Goal: Task Accomplishment & Management: Manage account settings

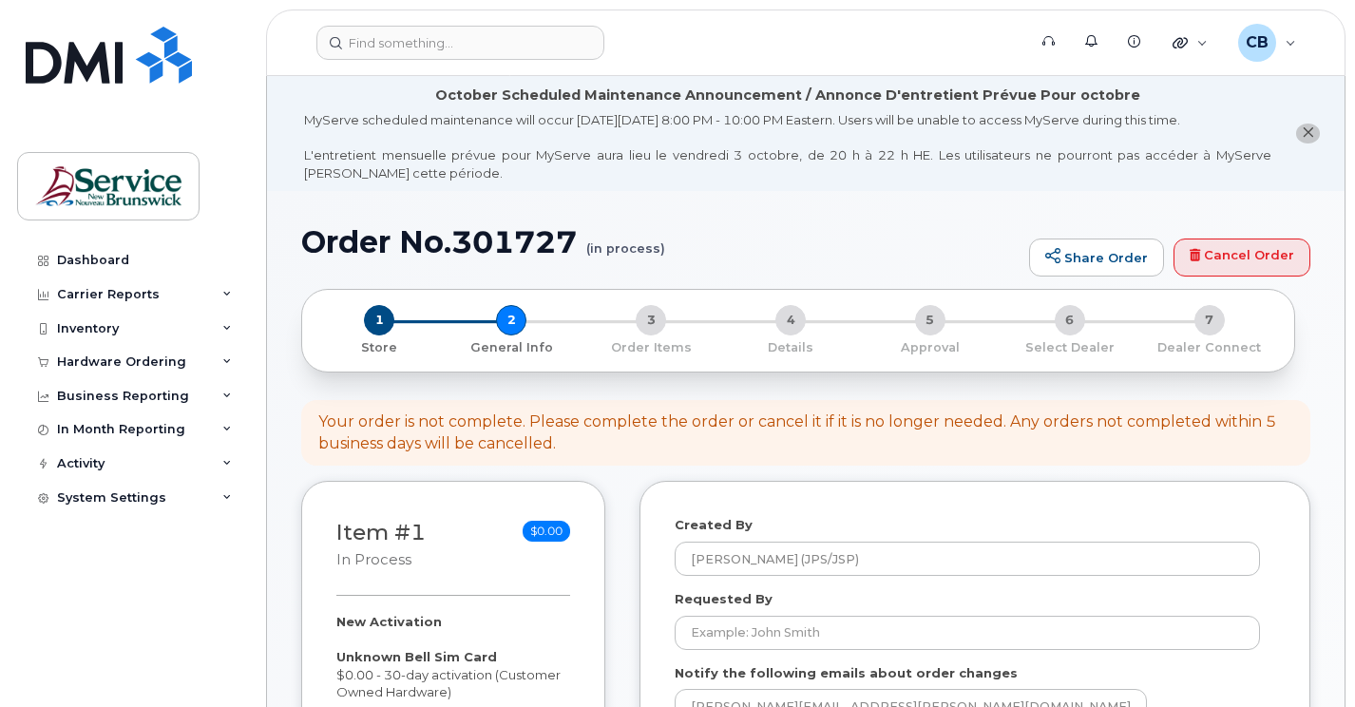
select select
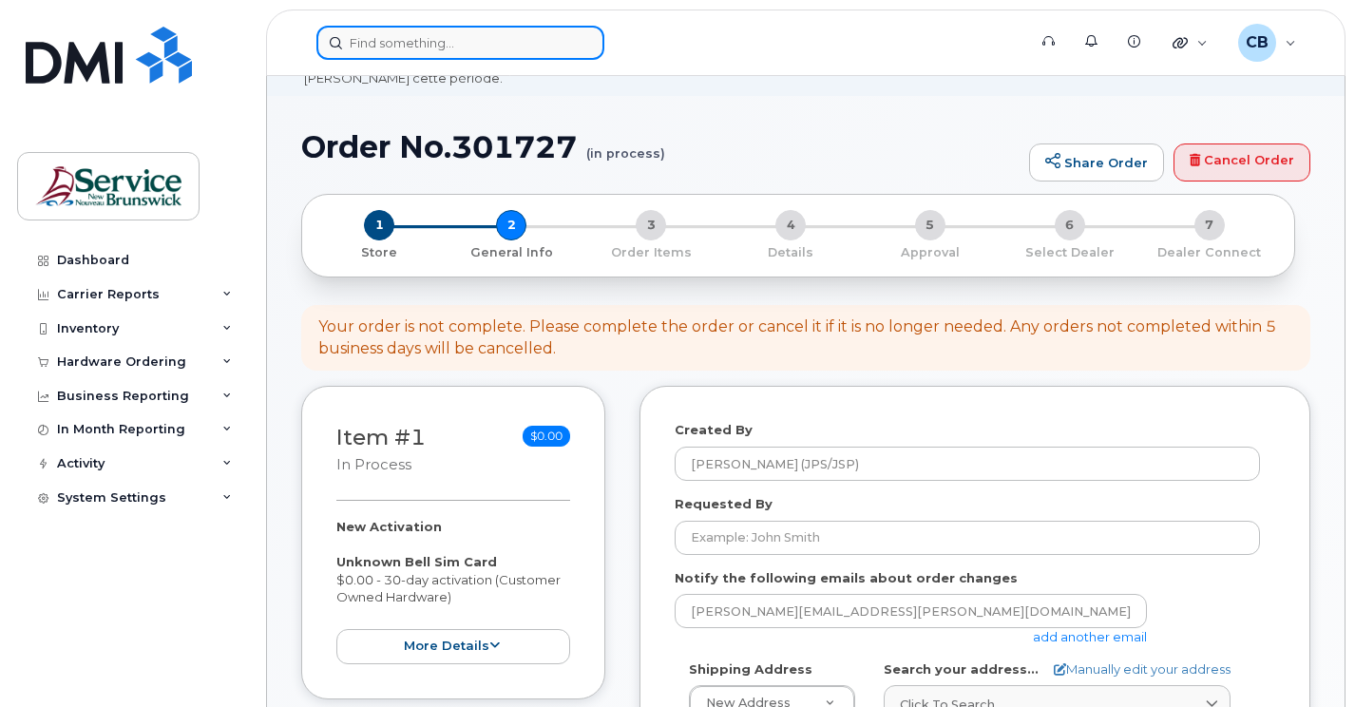
click at [366, 38] on input at bounding box center [461, 43] width 288 height 34
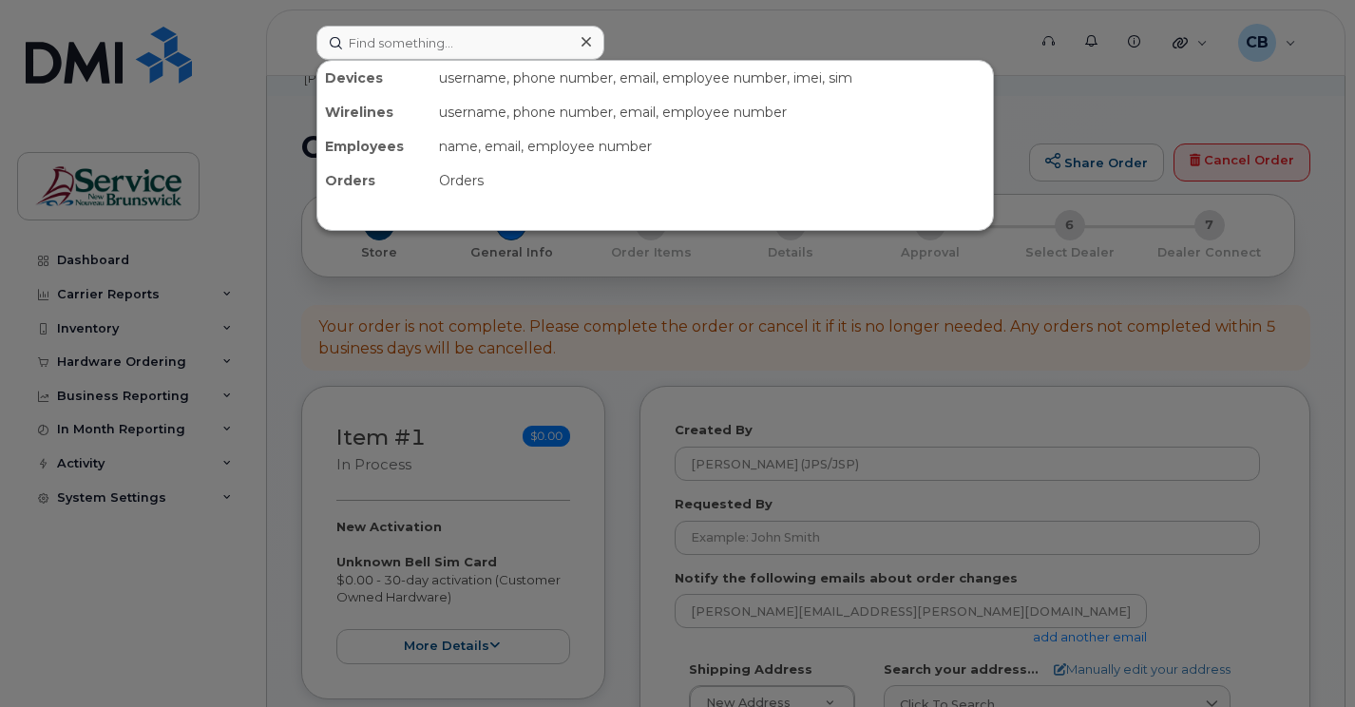
click at [1232, 86] on div at bounding box center [677, 353] width 1355 height 707
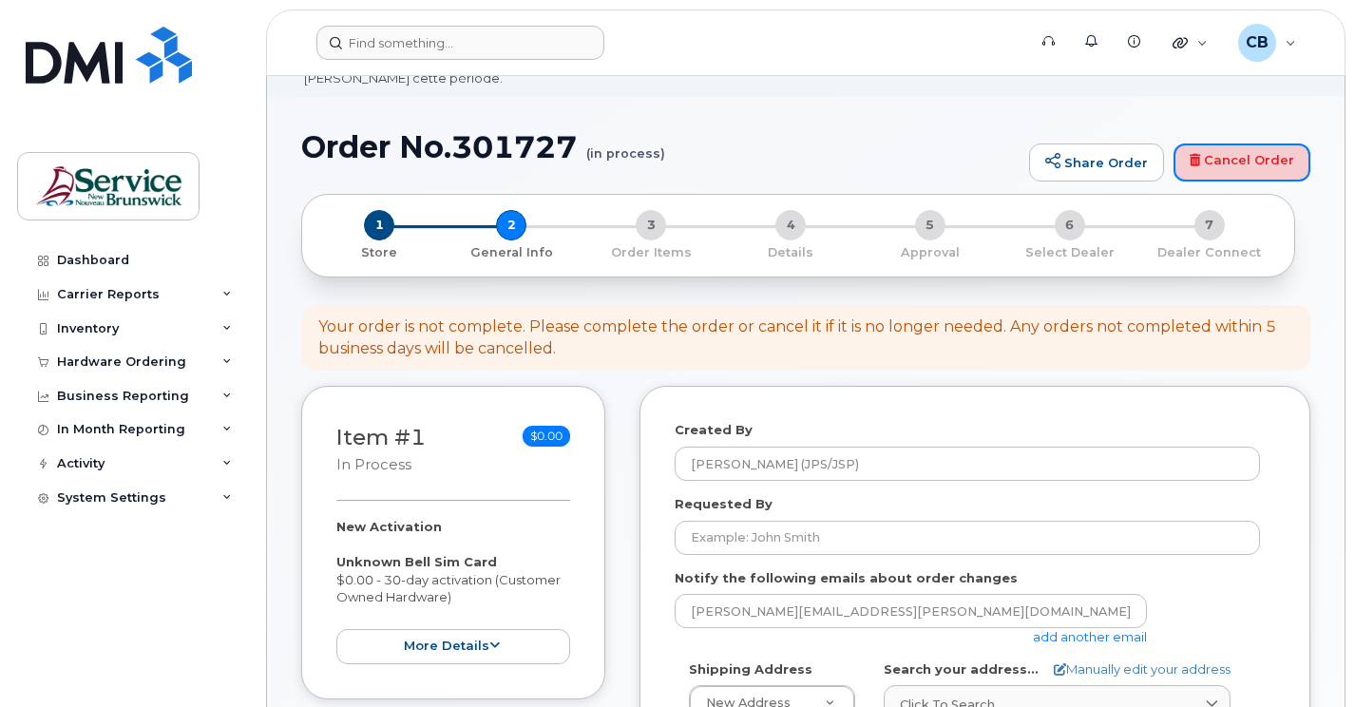
drag, startPoint x: 1231, startPoint y: 167, endPoint x: 784, endPoint y: 57, distance: 460.2
click at [1231, 167] on link "Cancel Order" at bounding box center [1242, 163] width 137 height 38
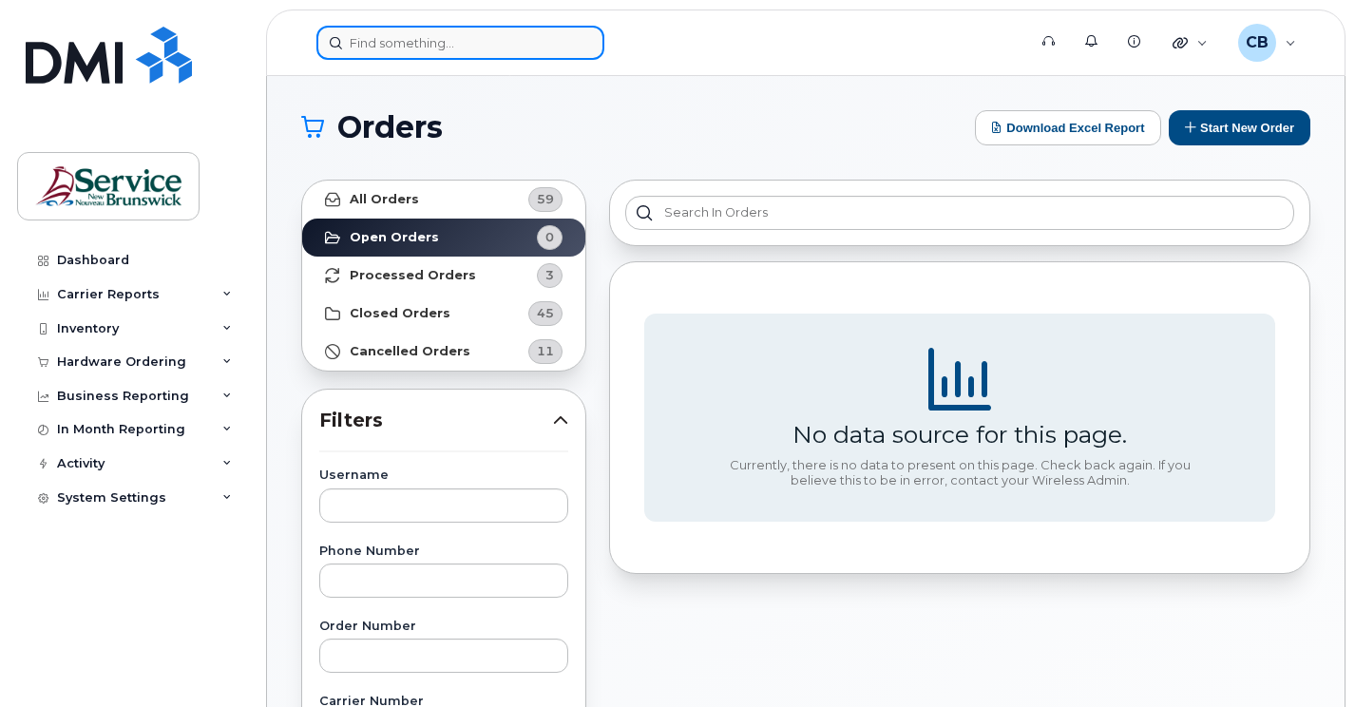
click at [362, 40] on input at bounding box center [461, 43] width 288 height 34
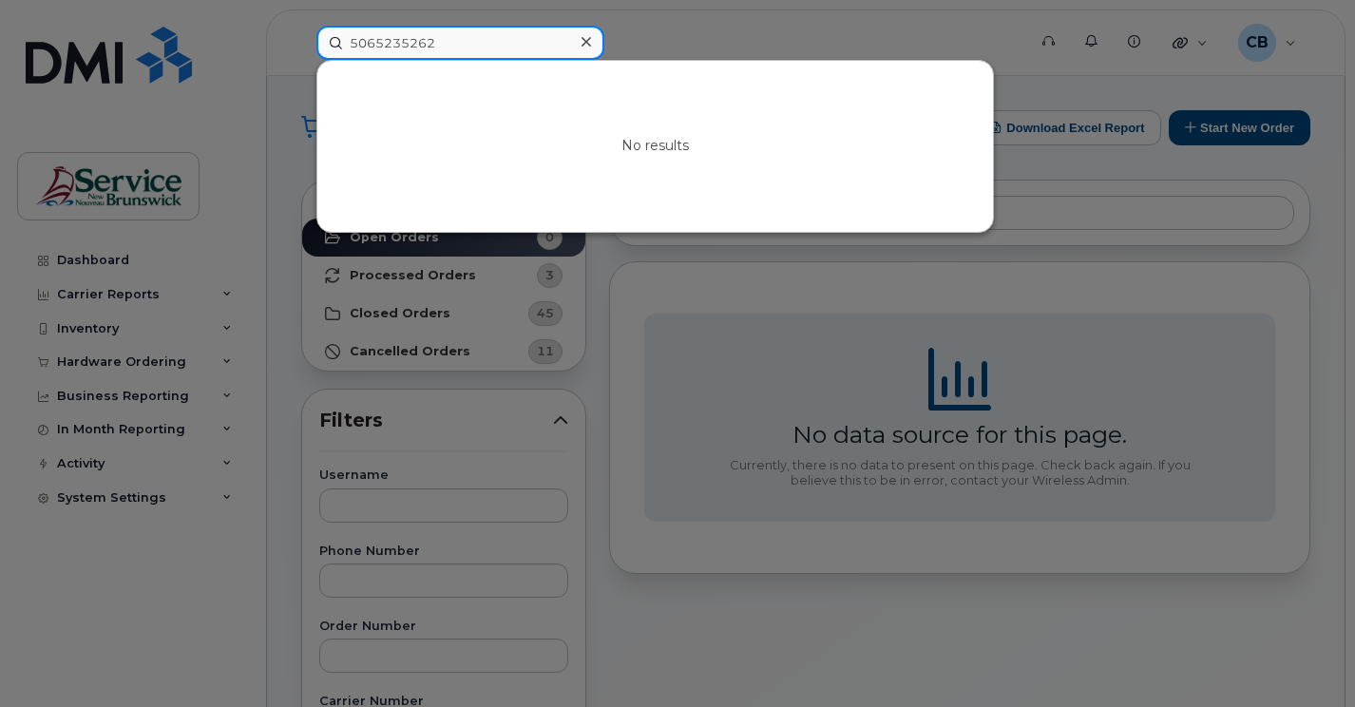
drag, startPoint x: 440, startPoint y: 47, endPoint x: 328, endPoint y: 53, distance: 112.4
click at [328, 53] on input "5065235262" at bounding box center [461, 43] width 288 height 34
type input "5065235262"
